Goal: Task Accomplishment & Management: Use online tool/utility

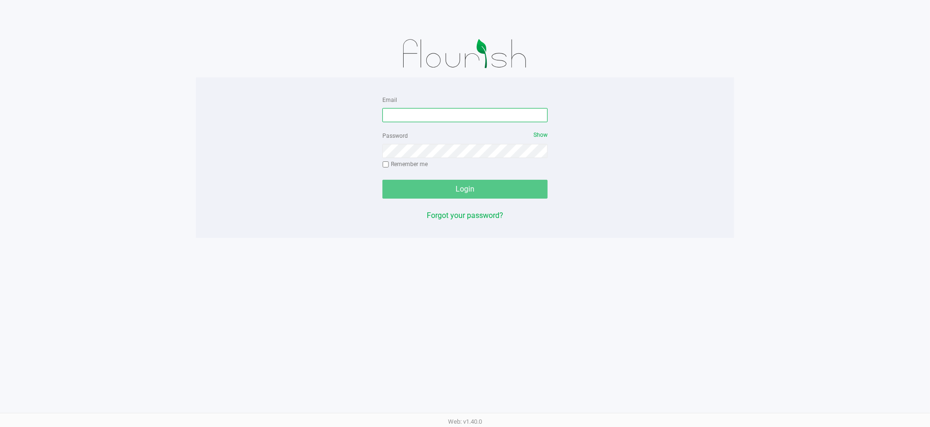
click at [406, 111] on input "Email" at bounding box center [464, 115] width 165 height 14
type input "[EMAIL_ADDRESS][DOMAIN_NAME]"
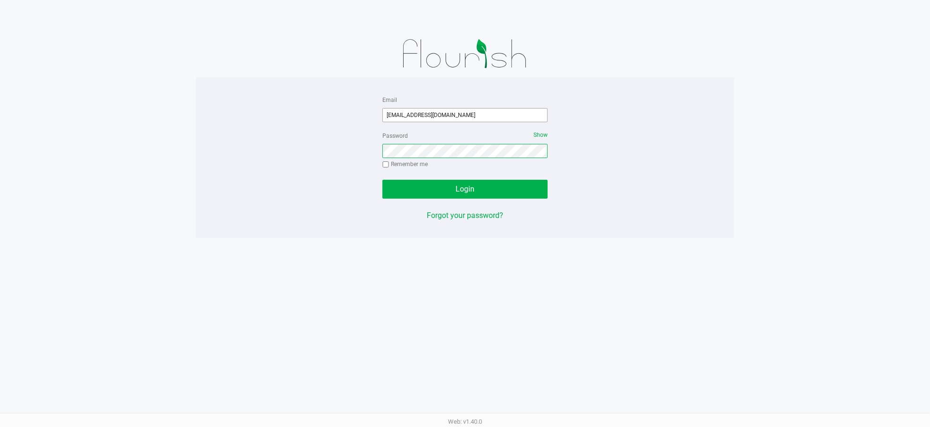
click at [382, 180] on button "Login" at bounding box center [464, 189] width 165 height 19
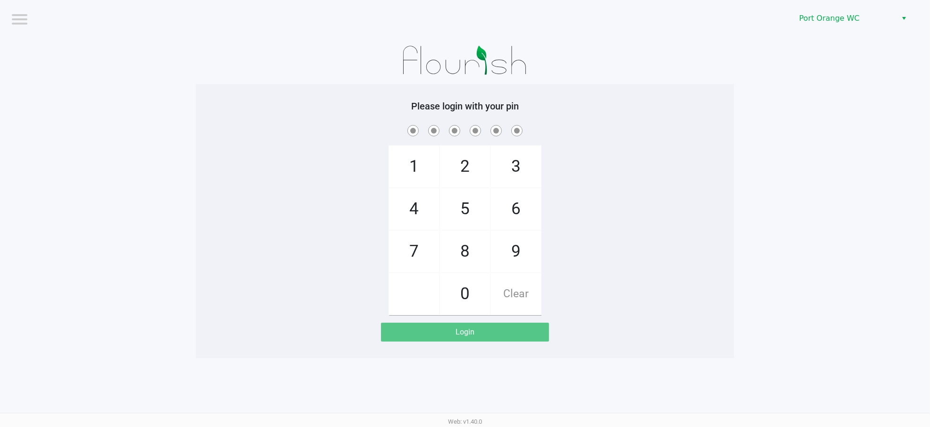
click at [604, 205] on div "1 4 7 2 5 8 0 3 6 9 Clear" at bounding box center [465, 219] width 538 height 192
click at [274, 351] on div "Please login with your pin 1 4 7 2 5 8 0 3 6 9 Clear Login" at bounding box center [465, 221] width 538 height 274
checkbox input "true"
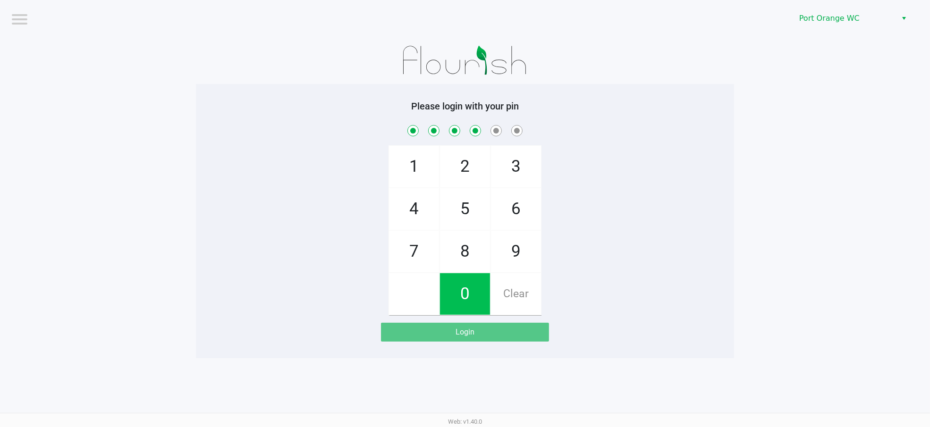
checkbox input "true"
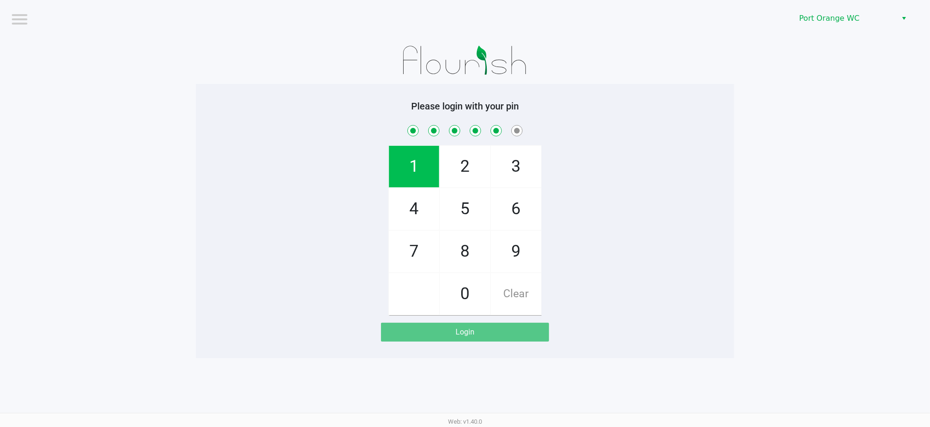
checkbox input "true"
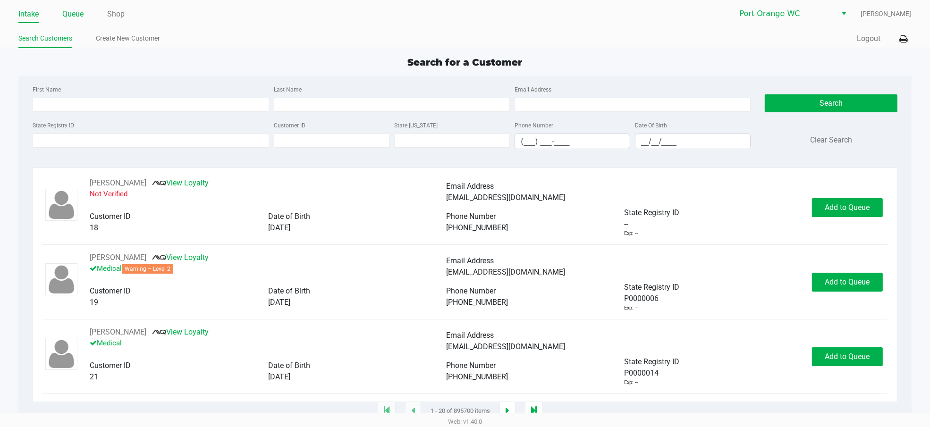
click at [83, 16] on link "Queue" at bounding box center [72, 14] width 21 height 13
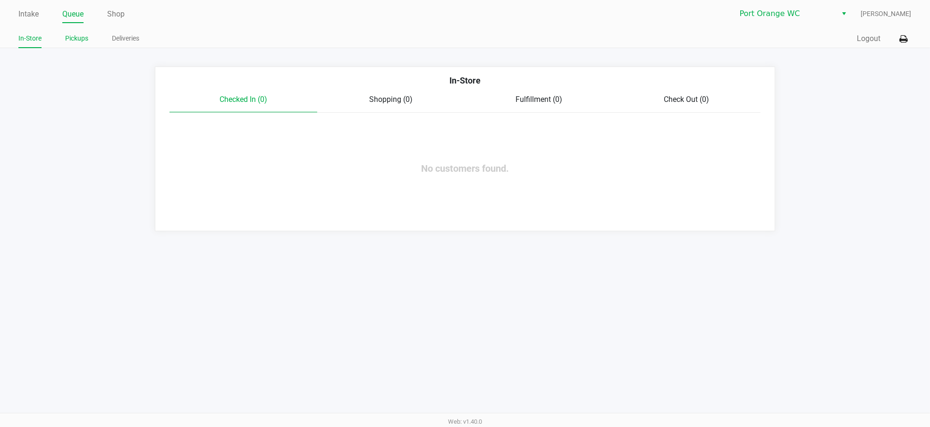
click at [84, 46] on li "Pickups" at bounding box center [76, 40] width 23 height 17
click at [84, 42] on link "Pickups" at bounding box center [76, 39] width 23 height 12
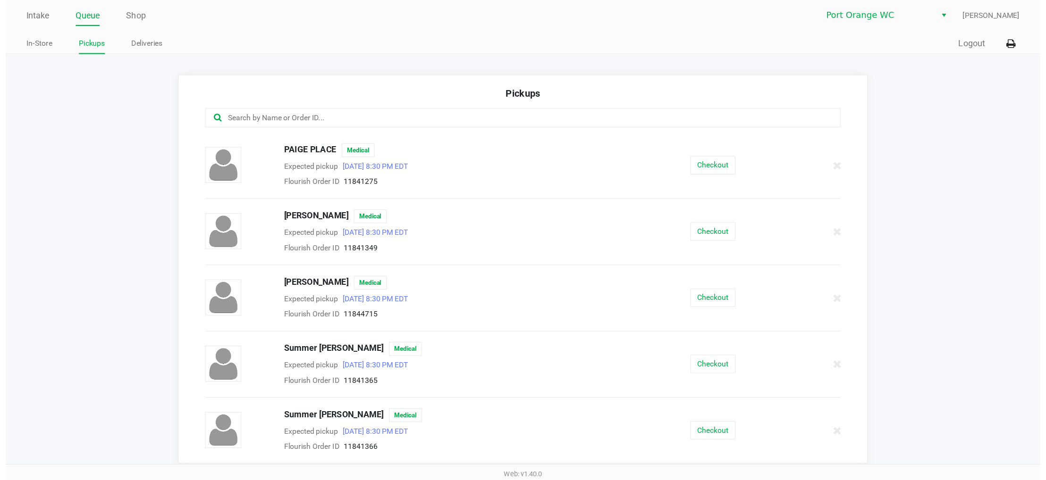
scroll to position [437, 0]
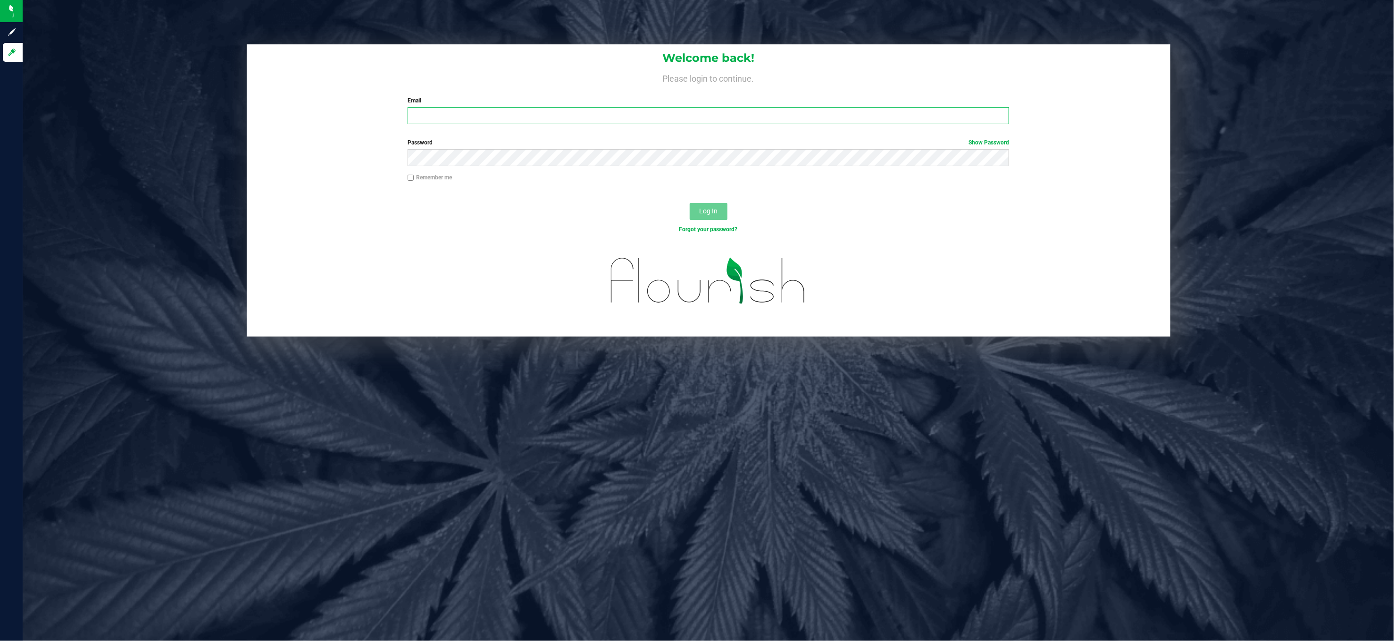
click at [436, 118] on input "Email" at bounding box center [709, 115] width 602 height 17
type input "[EMAIL_ADDRESS][DOMAIN_NAME]"
click at [690, 203] on button "Log In" at bounding box center [709, 211] width 38 height 17
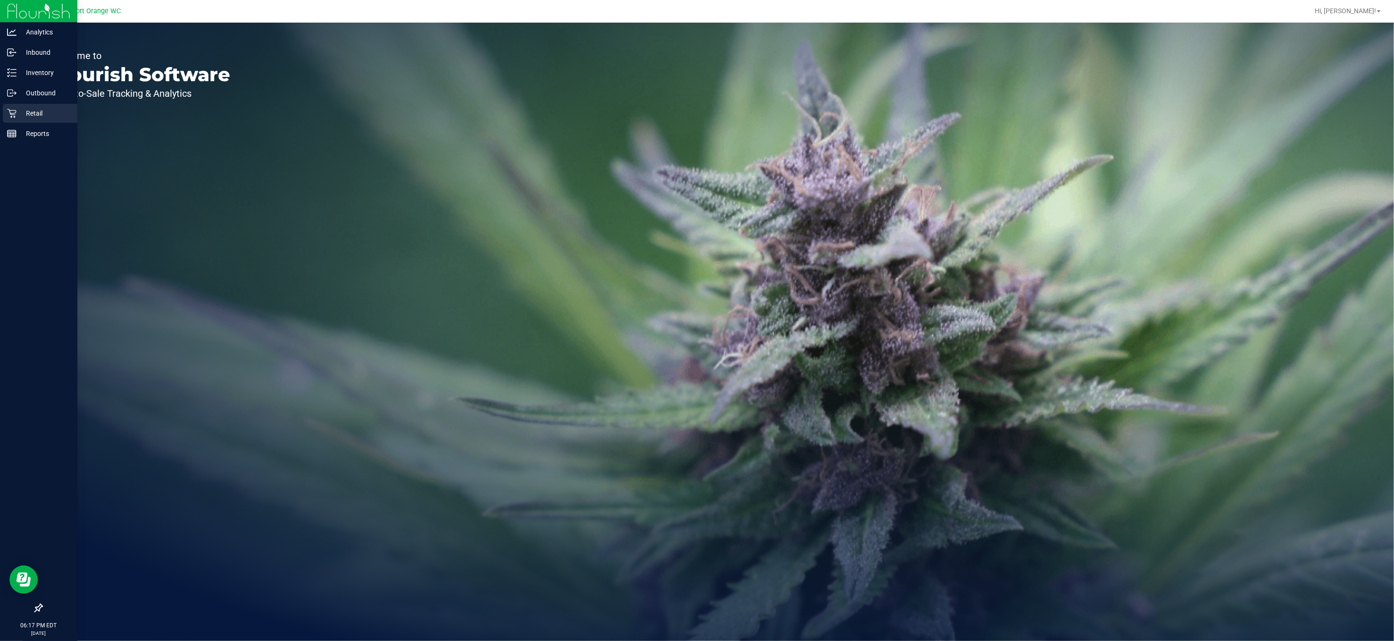
click at [13, 109] on icon at bounding box center [11, 113] width 9 height 9
